Goal: Information Seeking & Learning: Learn about a topic

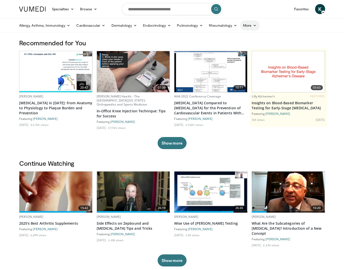
click at [253, 26] on icon at bounding box center [255, 26] width 4 height 4
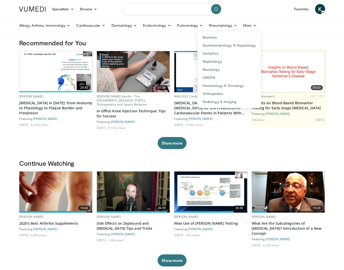
click at [173, 13] on input "Search topics, interventions" at bounding box center [172, 9] width 101 height 12
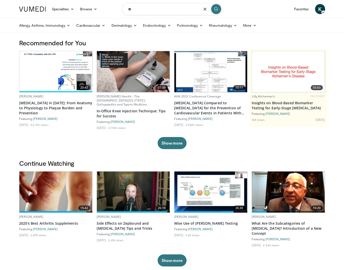
type input "*"
type input "********"
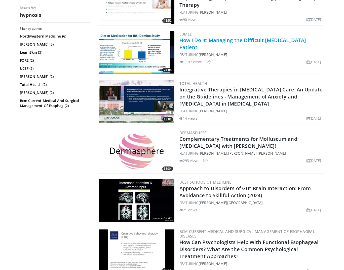
scroll to position [677, 0]
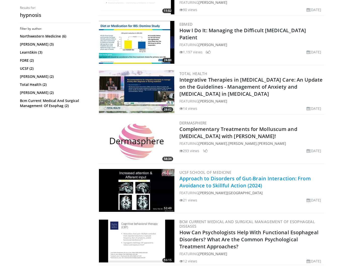
click at [240, 178] on link "Approach to Disorders of Gut-Brain Interaction: From Avoidance to Skillful Acti…" at bounding box center [244, 182] width 131 height 14
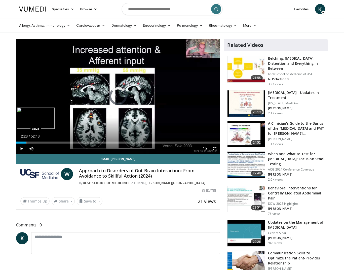
click at [26, 142] on div "Progress Bar" at bounding box center [26, 142] width 1 height 2
click at [32, 143] on div "Progress Bar" at bounding box center [32, 142] width 1 height 2
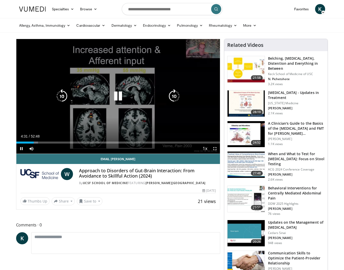
click at [119, 96] on icon "Video Player" at bounding box center [118, 96] width 14 height 14
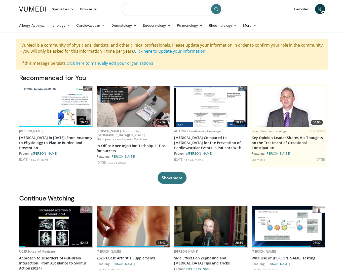
click at [153, 11] on input "Search topics, interventions" at bounding box center [172, 9] width 101 height 12
type input "*********"
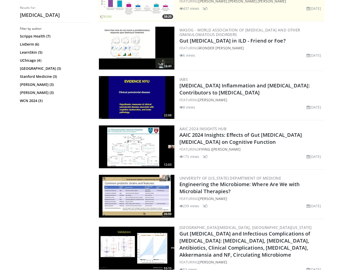
scroll to position [129, 0]
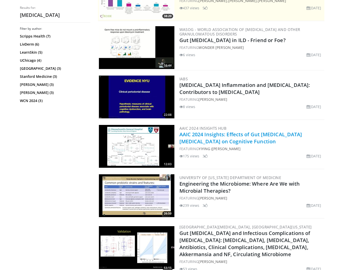
click at [222, 134] on link "AAIC 2024 Insights: Effects of Gut [MEDICAL_DATA] [MEDICAL_DATA] on Cognitive F…" at bounding box center [240, 138] width 123 height 14
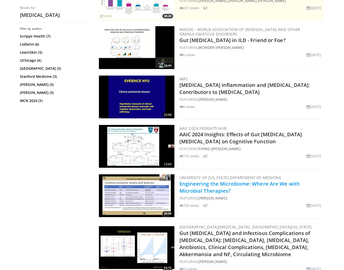
click at [256, 182] on link "Engineering the Microbiome: Where Are We with Microbial Therapies?" at bounding box center [239, 187] width 121 height 14
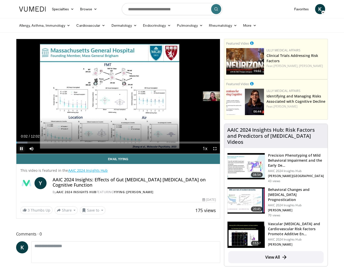
click at [21, 149] on span "Video Player" at bounding box center [21, 148] width 10 height 10
click at [26, 143] on div "Progress Bar" at bounding box center [26, 142] width 1 height 2
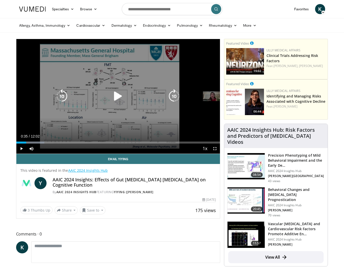
click at [176, 94] on icon "Video Player" at bounding box center [174, 96] width 14 height 14
click at [174, 95] on icon "Video Player" at bounding box center [174, 96] width 14 height 14
click at [173, 91] on icon "Video Player" at bounding box center [174, 96] width 14 height 14
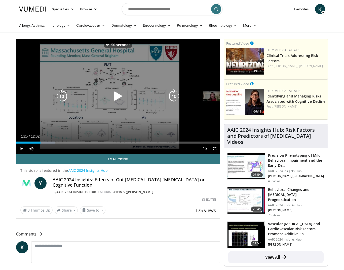
click at [172, 96] on icon "Video Player" at bounding box center [174, 96] width 14 height 14
click at [172, 97] on icon "Video Player" at bounding box center [174, 96] width 14 height 14
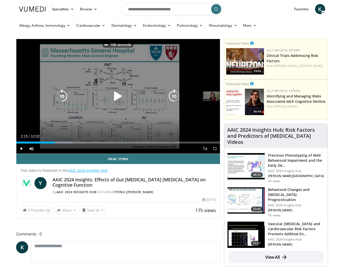
click at [172, 97] on icon "Video Player" at bounding box center [174, 96] width 14 height 14
click at [173, 95] on icon "Video Player" at bounding box center [174, 96] width 14 height 14
click at [173, 96] on icon "Video Player" at bounding box center [174, 96] width 14 height 14
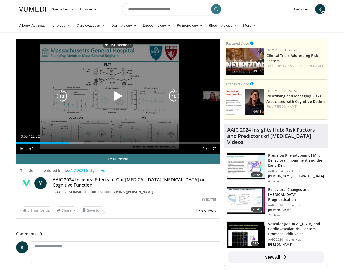
click at [173, 96] on icon "Video Player" at bounding box center [174, 96] width 14 height 14
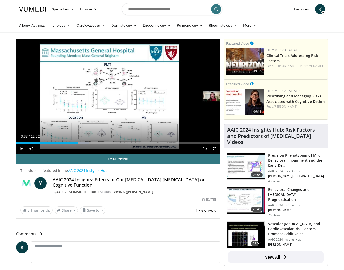
click at [77, 142] on div "Progress Bar" at bounding box center [76, 142] width 26 height 2
click at [82, 142] on div "Progress Bar" at bounding box center [82, 142] width 1 height 2
click at [91, 142] on div "Progress Bar" at bounding box center [91, 142] width 1 height 2
click at [98, 142] on div "Progress Bar" at bounding box center [98, 142] width 1 height 2
click at [106, 144] on div "Current Time 4:49 / Duration 12:02 Play Skip Backward Skip Forward Mute Loaded …" at bounding box center [118, 148] width 204 height 10
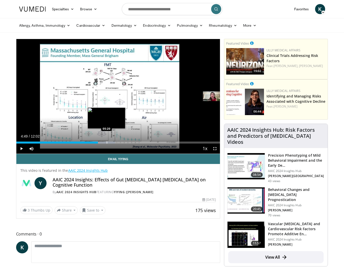
click at [107, 142] on div "Progress Bar" at bounding box center [107, 142] width 1 height 2
click at [114, 141] on div "Progress Bar" at bounding box center [114, 142] width 1 height 2
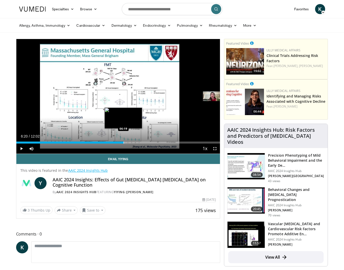
click at [124, 141] on div "Progress Bar" at bounding box center [124, 142] width 1 height 2
click at [130, 140] on div "Loaded : 61.78% 06:20 06:43" at bounding box center [118, 141] width 204 height 5
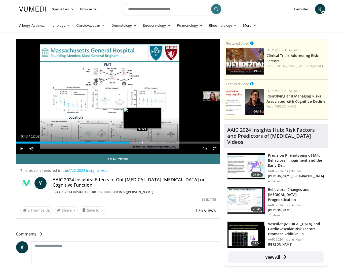
click at [142, 141] on div "Loaded : 63.68% 06:43 07:26" at bounding box center [118, 141] width 204 height 5
click at [148, 141] on div "Progress Bar" at bounding box center [148, 142] width 1 height 2
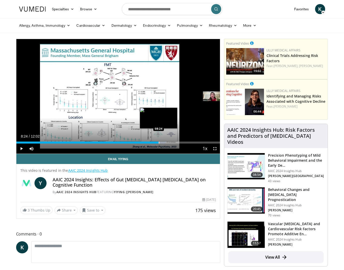
click at [159, 142] on div "Progress Bar" at bounding box center [159, 142] width 1 height 2
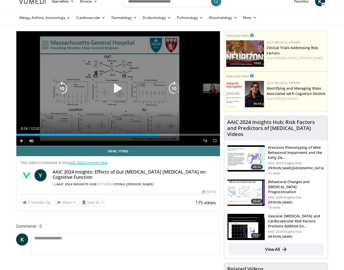
scroll to position [8, 0]
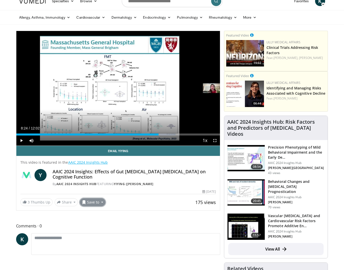
click at [93, 203] on button "Save to" at bounding box center [93, 202] width 26 height 8
click at [94, 244] on link "CHAR" at bounding box center [112, 245] width 64 height 8
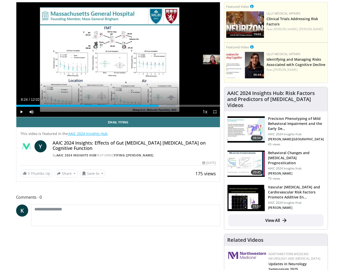
scroll to position [0, 0]
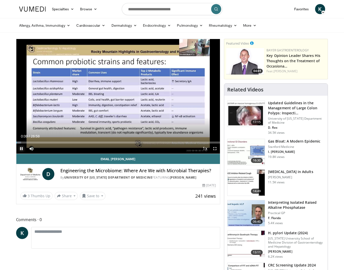
click at [20, 148] on span "Video Player" at bounding box center [21, 148] width 10 height 10
click at [21, 141] on div "Progress Bar" at bounding box center [21, 142] width 1 height 2
click at [25, 141] on div "Progress Bar" at bounding box center [25, 142] width 1 height 2
click at [33, 141] on div "Progress Bar" at bounding box center [33, 142] width 1 height 2
click at [39, 141] on div "Loaded : 11.64% 02:07 02:59" at bounding box center [118, 141] width 204 height 5
